Goal: Information Seeking & Learning: Learn about a topic

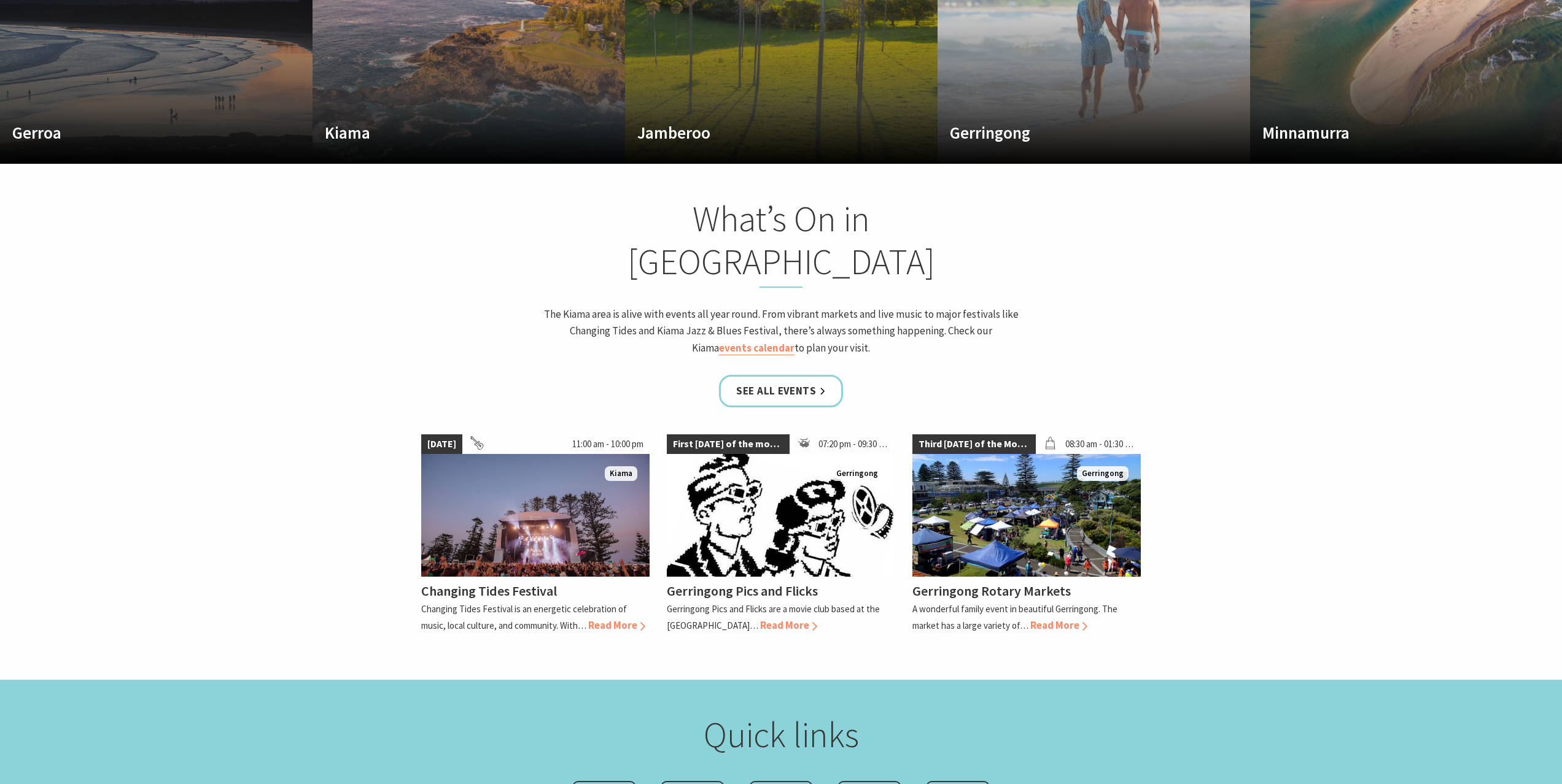
scroll to position [790, 0]
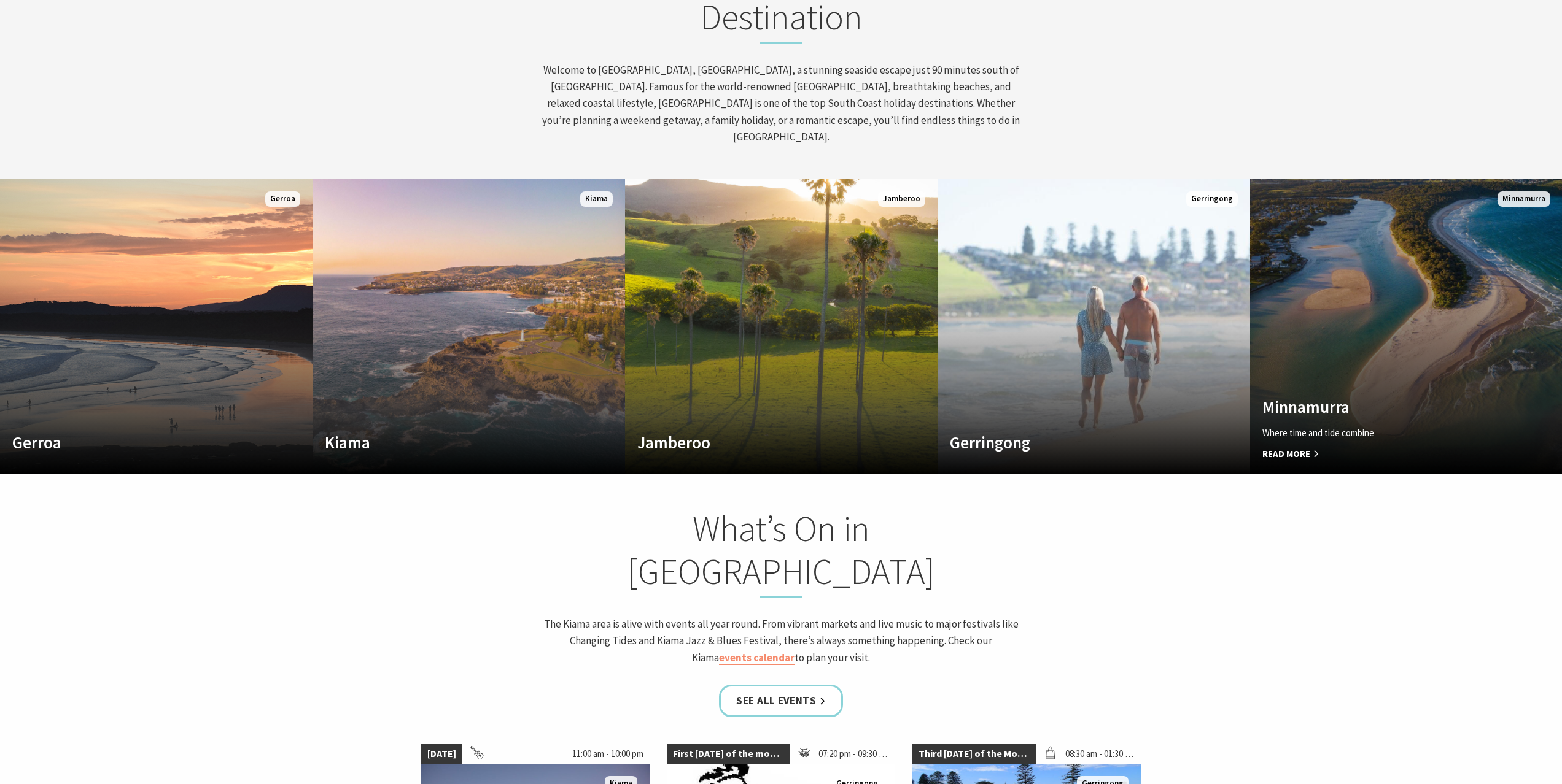
click at [1253, 373] on link "Custom Image Used Minnamurra Where time and tide combine Read More Minnamurra" at bounding box center [1406, 326] width 313 height 295
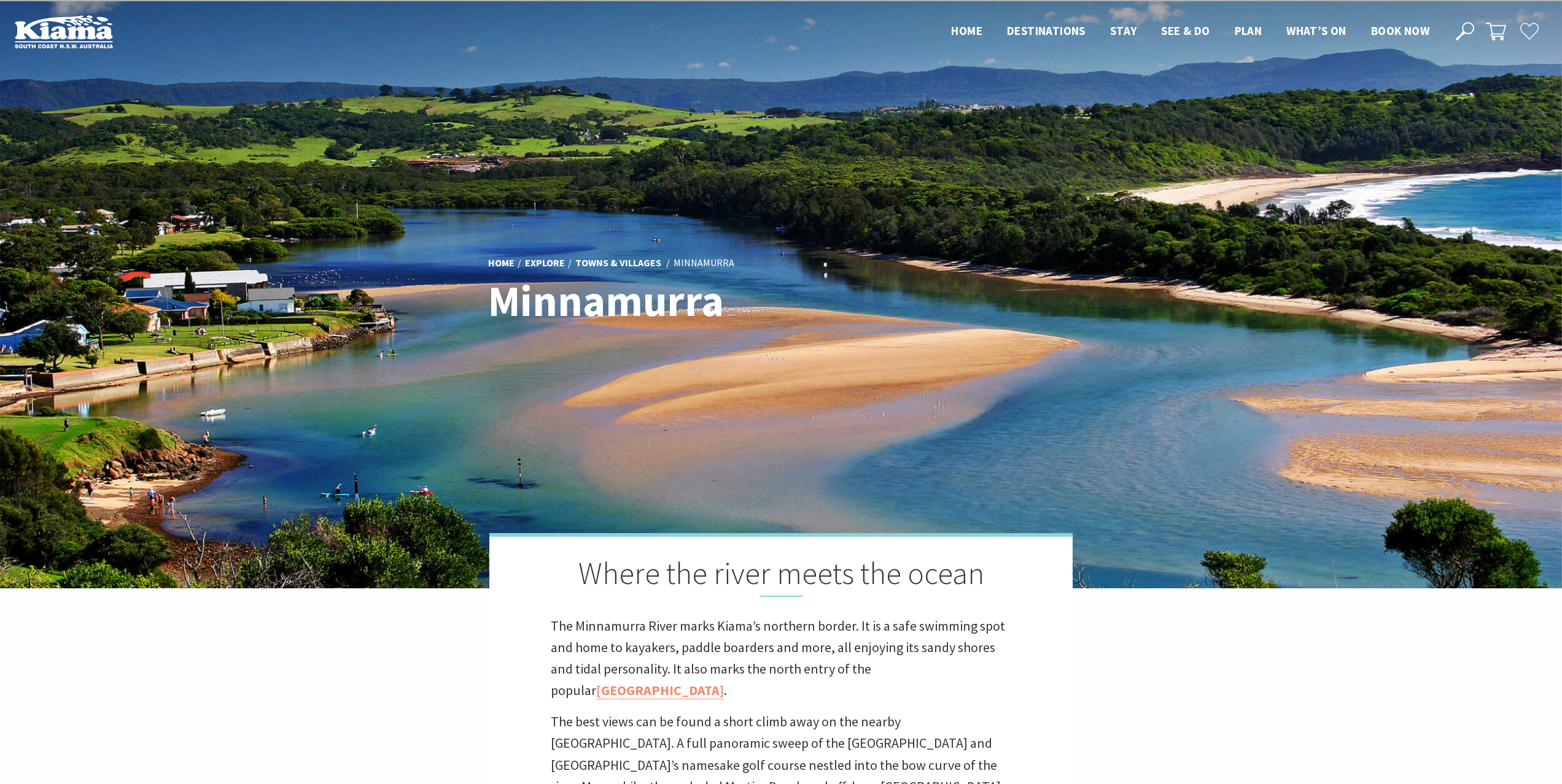
scroll to position [2, 0]
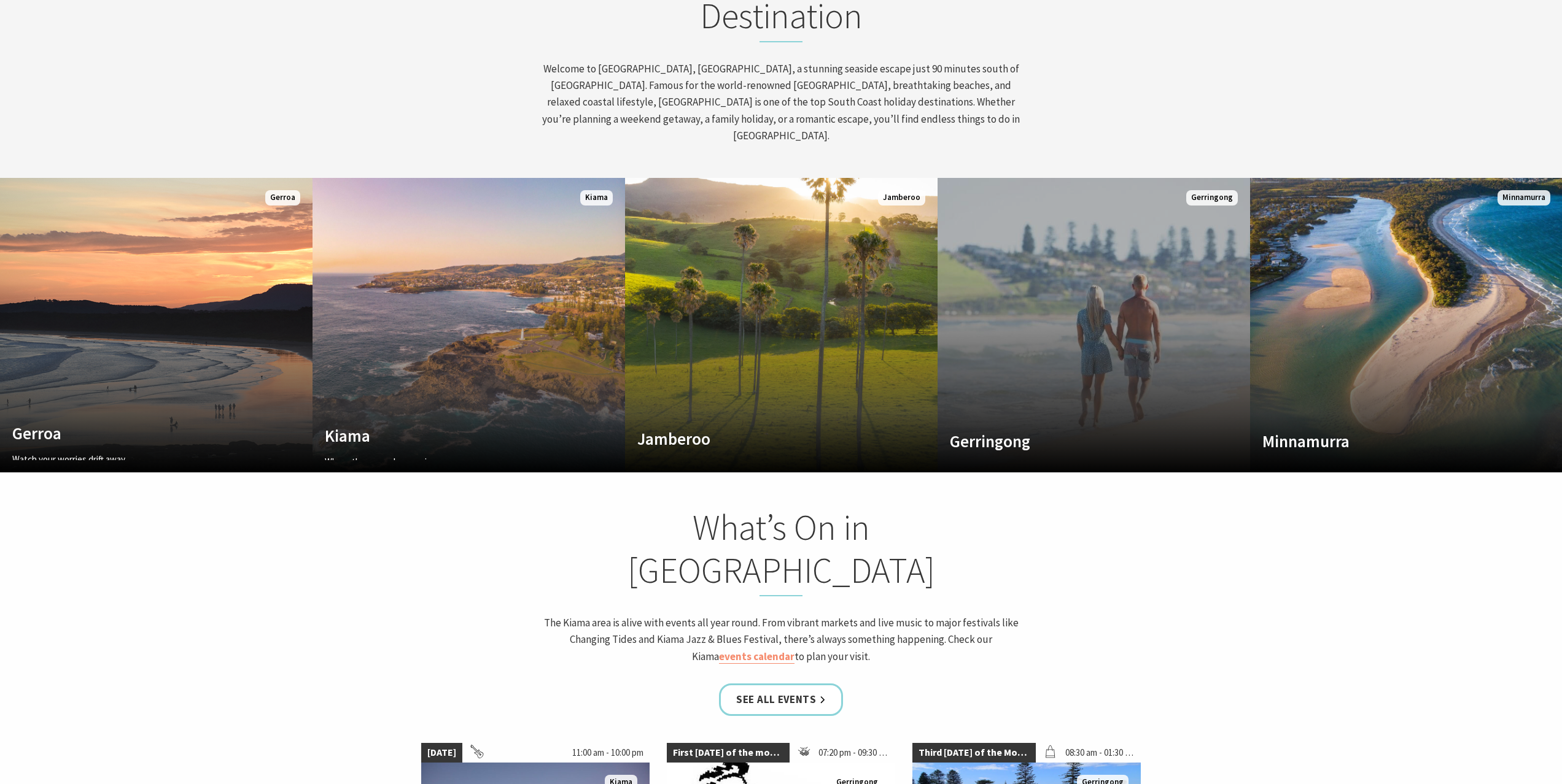
scroll to position [186, 1553]
click at [1020, 366] on link "Custom Image Used Gerringong A breath of fresh air Read More Gerringong" at bounding box center [1094, 325] width 313 height 295
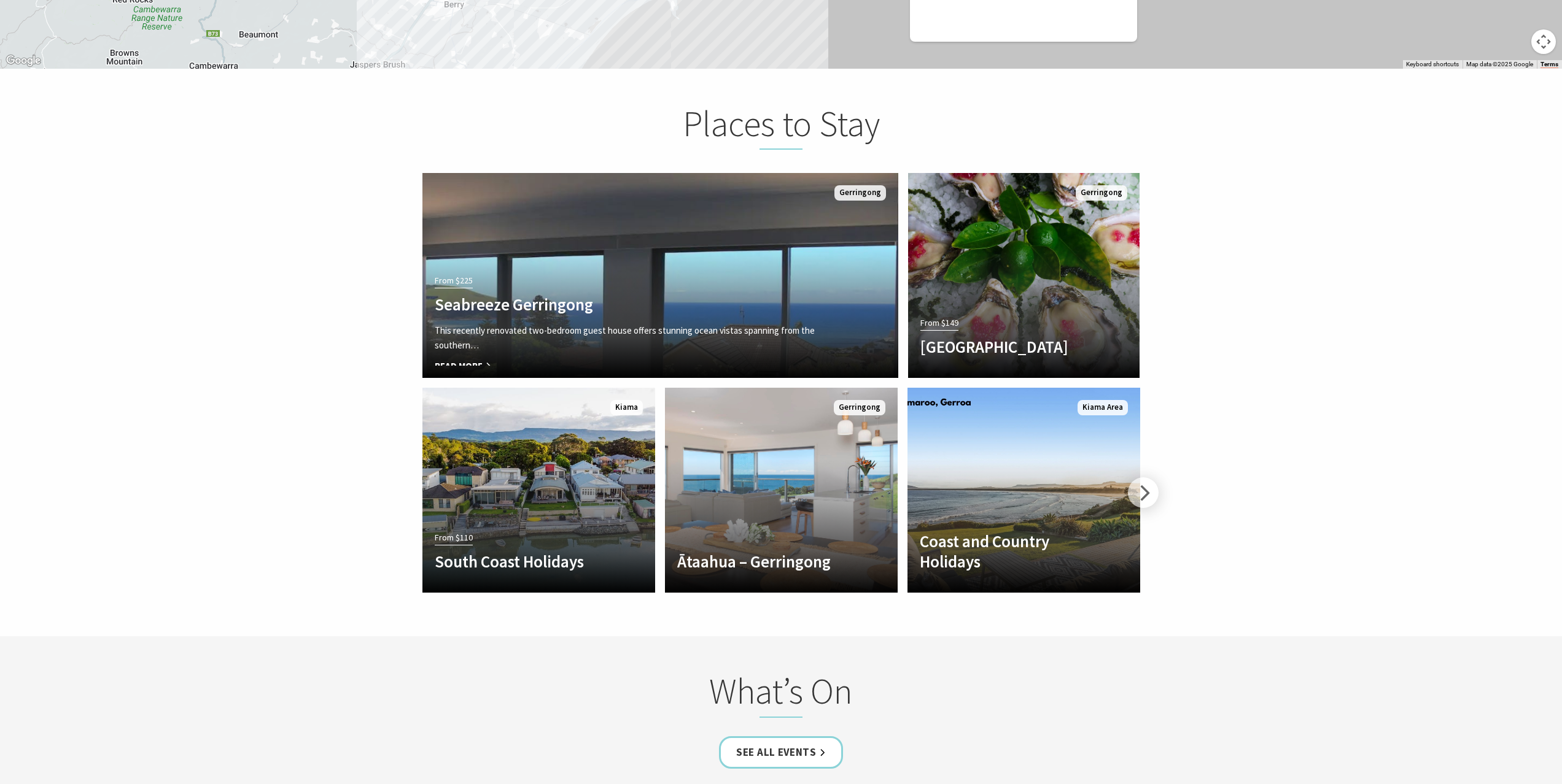
scroll to position [2685, 0]
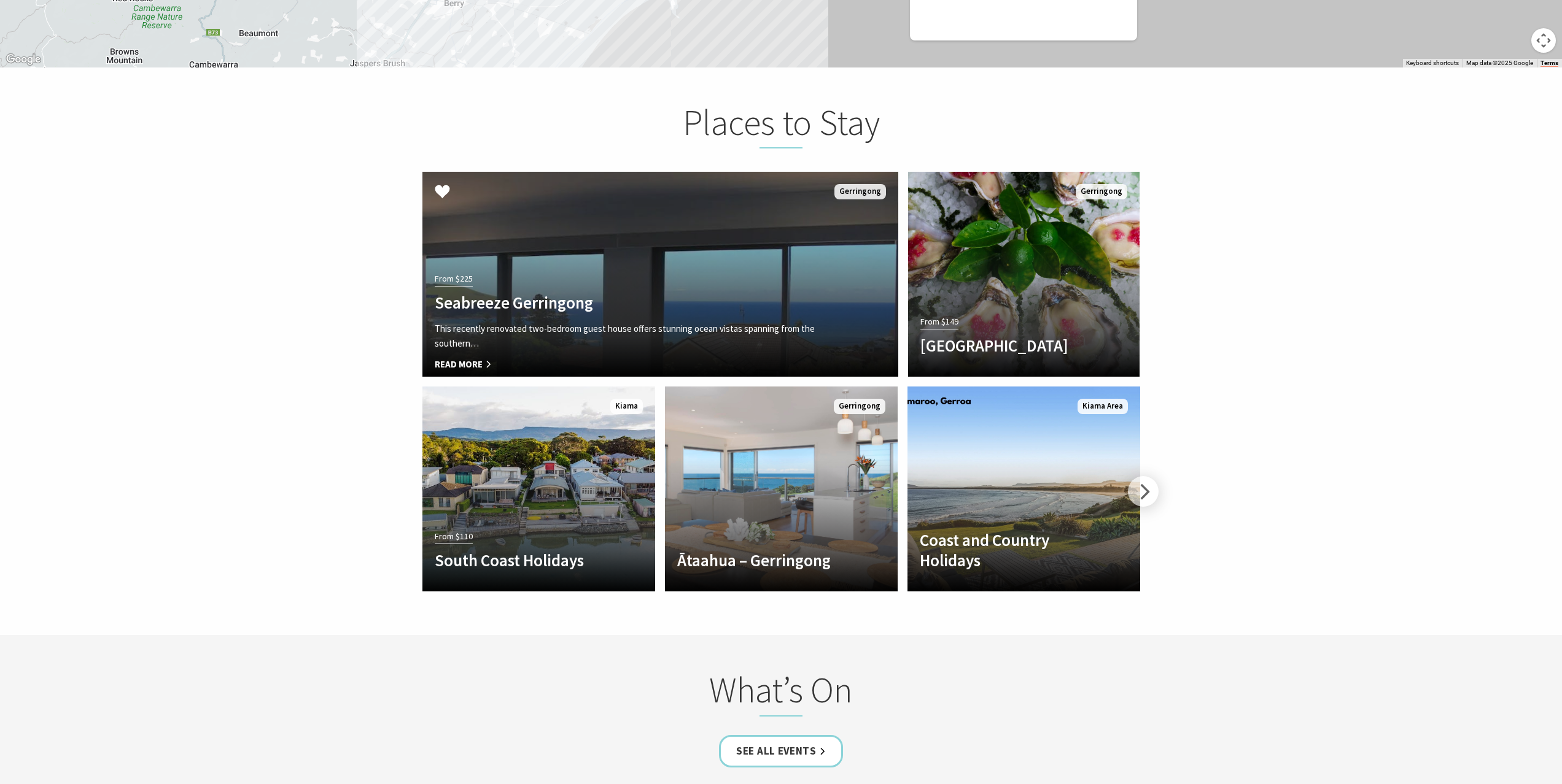
click at [641, 270] on div "From $225 Seabreeze Gerringong This recently renovated two-bedroom guest house …" at bounding box center [624, 317] width 404 height 94
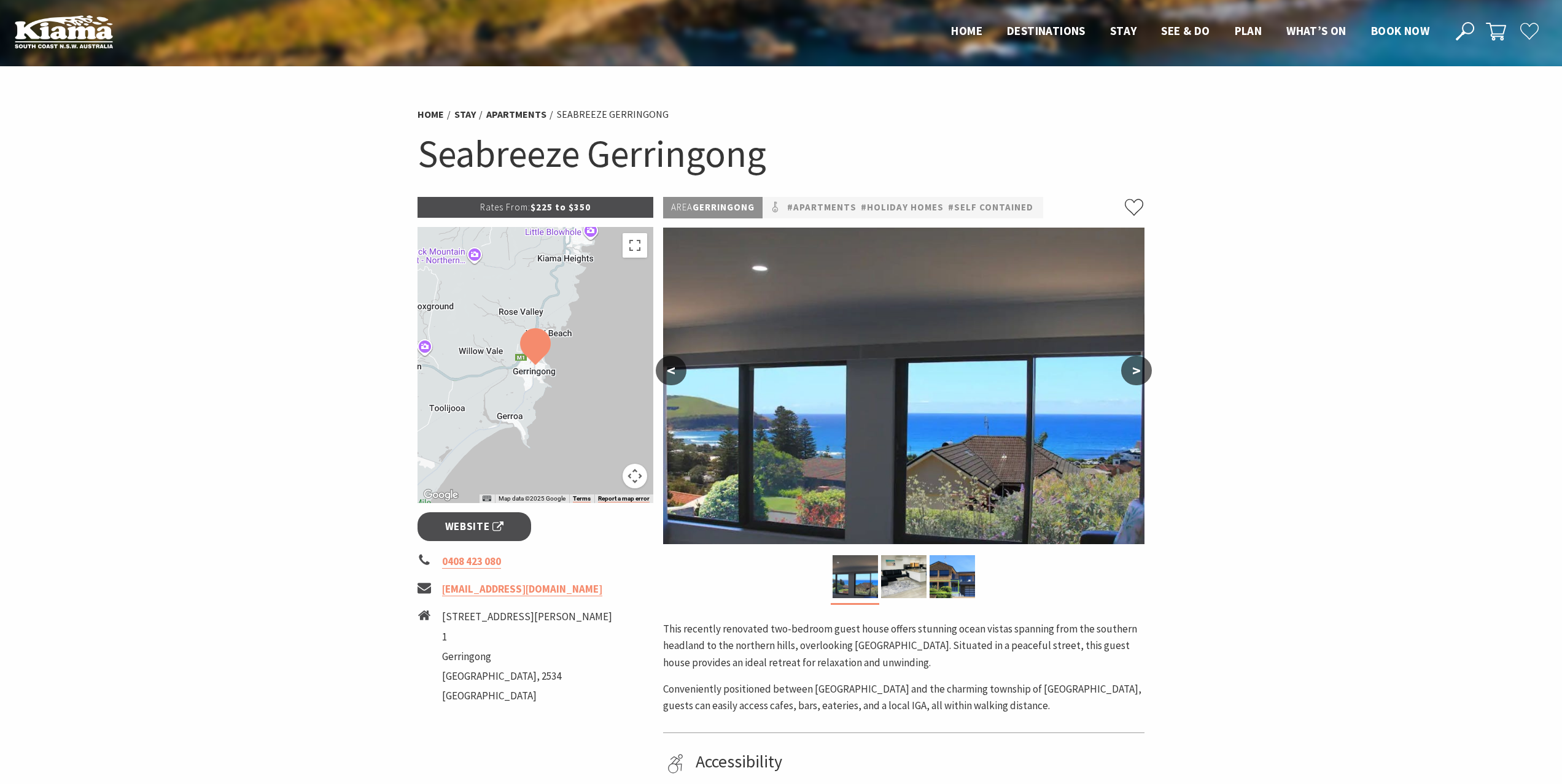
click at [1139, 370] on button ">" at bounding box center [1136, 371] width 31 height 29
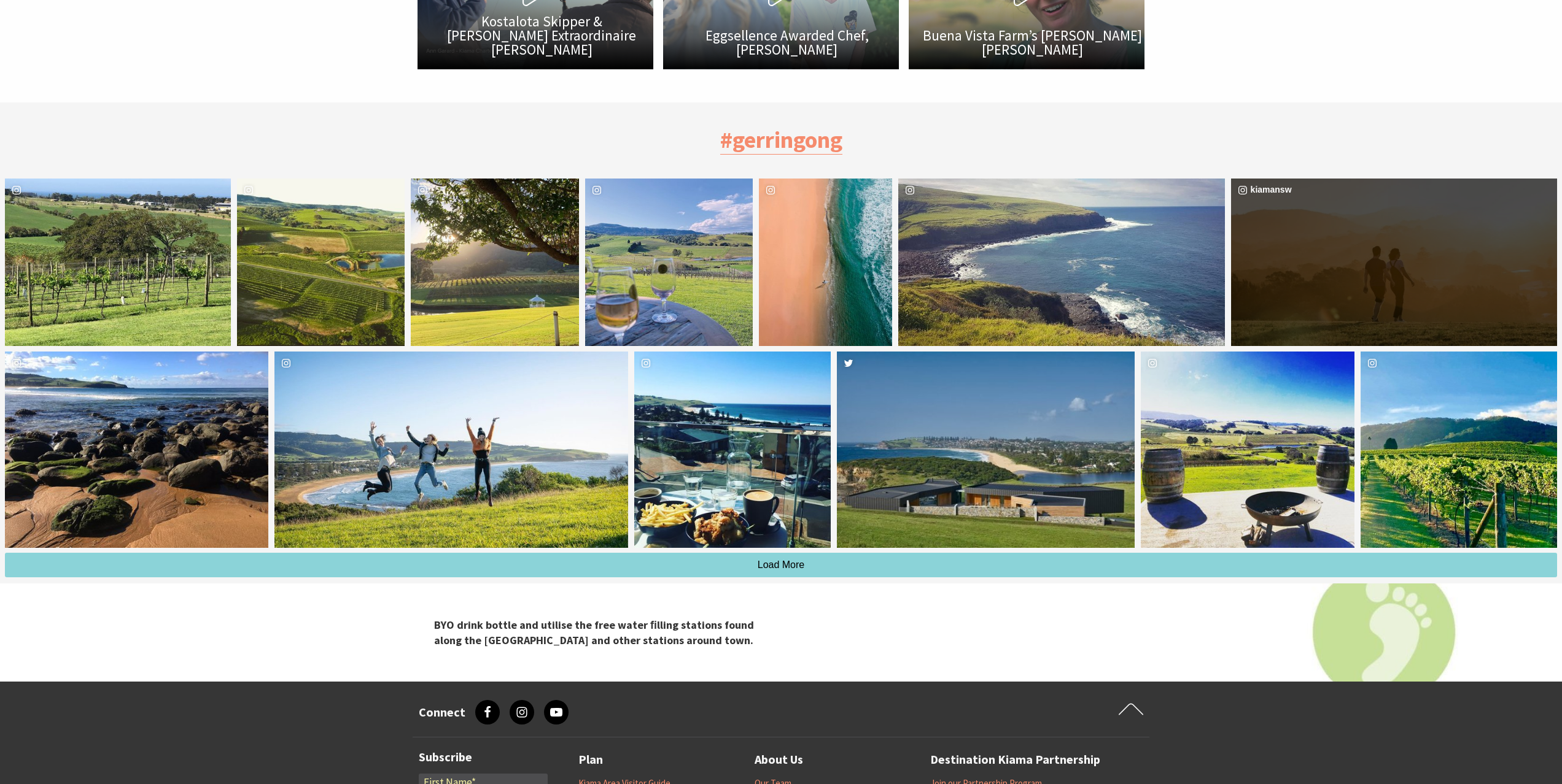
scroll to position [3940, 0]
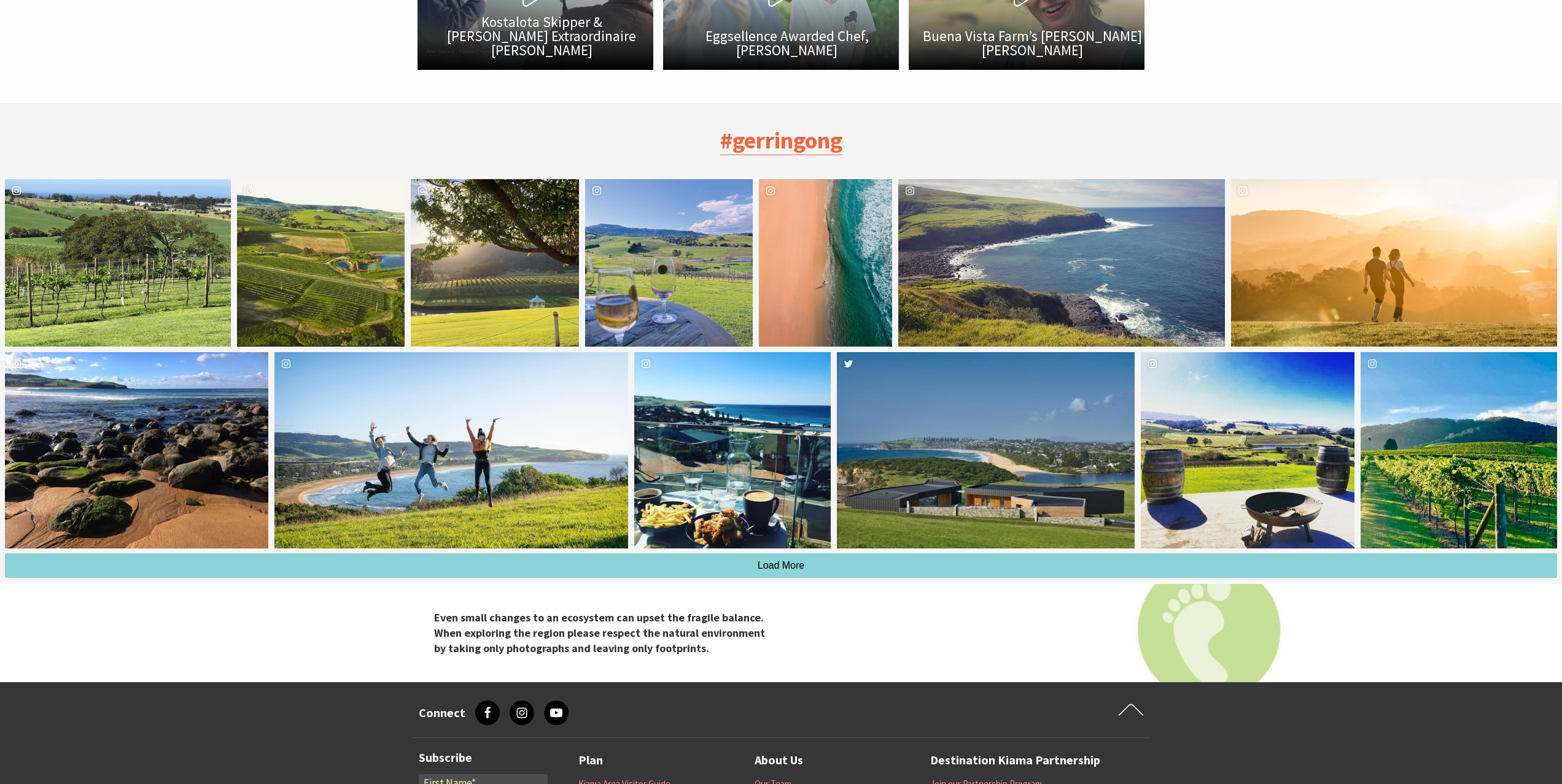
click at [795, 126] on link "#gerringong" at bounding box center [781, 140] width 122 height 29
